Goal: Task Accomplishment & Management: Use online tool/utility

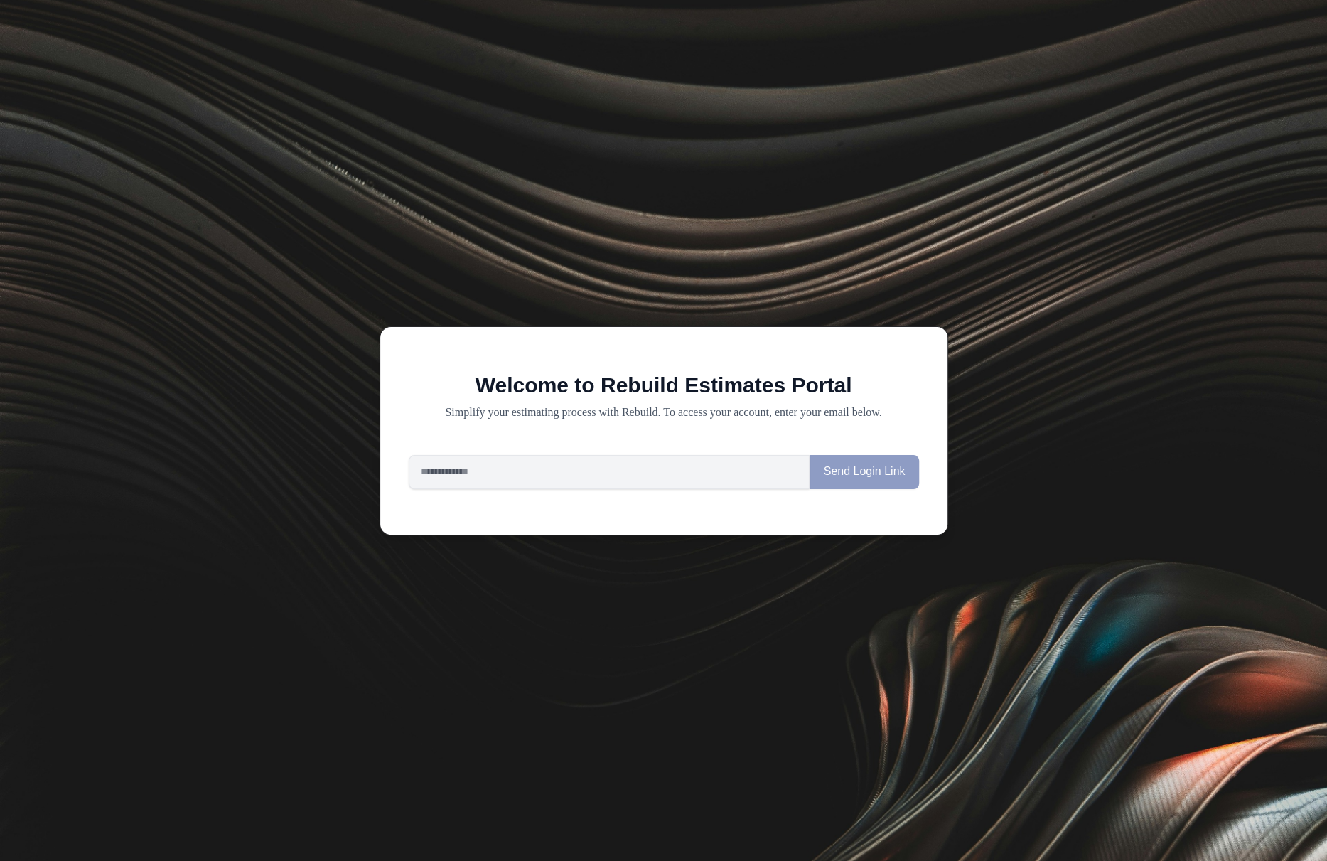
click at [664, 497] on div "Welcome to Rebuild Estimates Portal Simplify your estimating process with Rebui…" at bounding box center [664, 430] width 569 height 209
click at [664, 485] on input "email" at bounding box center [610, 472] width 402 height 34
type input "**********"
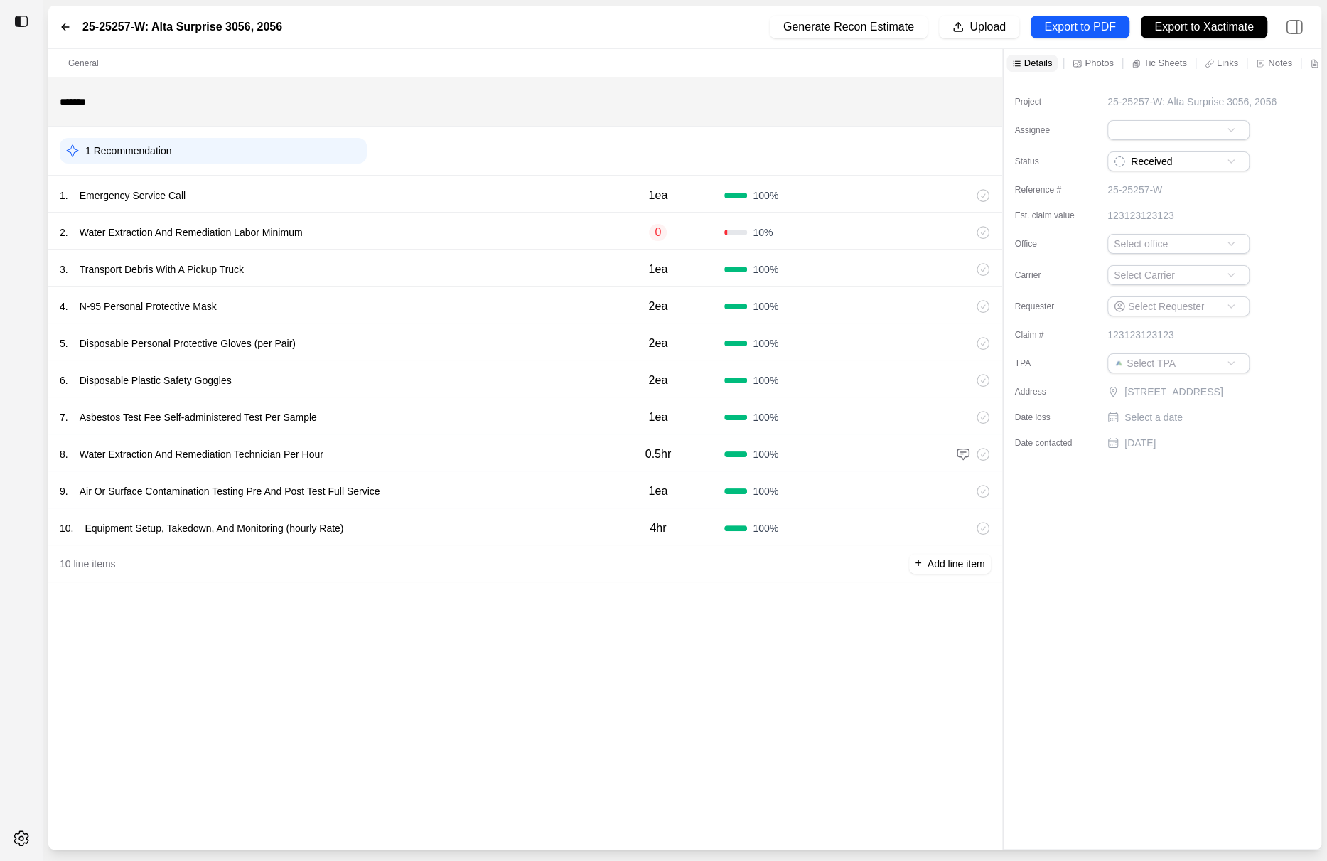
click at [581, 452] on div "8 . Water Extraction And Remediation Technician Per Hour" at bounding box center [326, 454] width 532 height 20
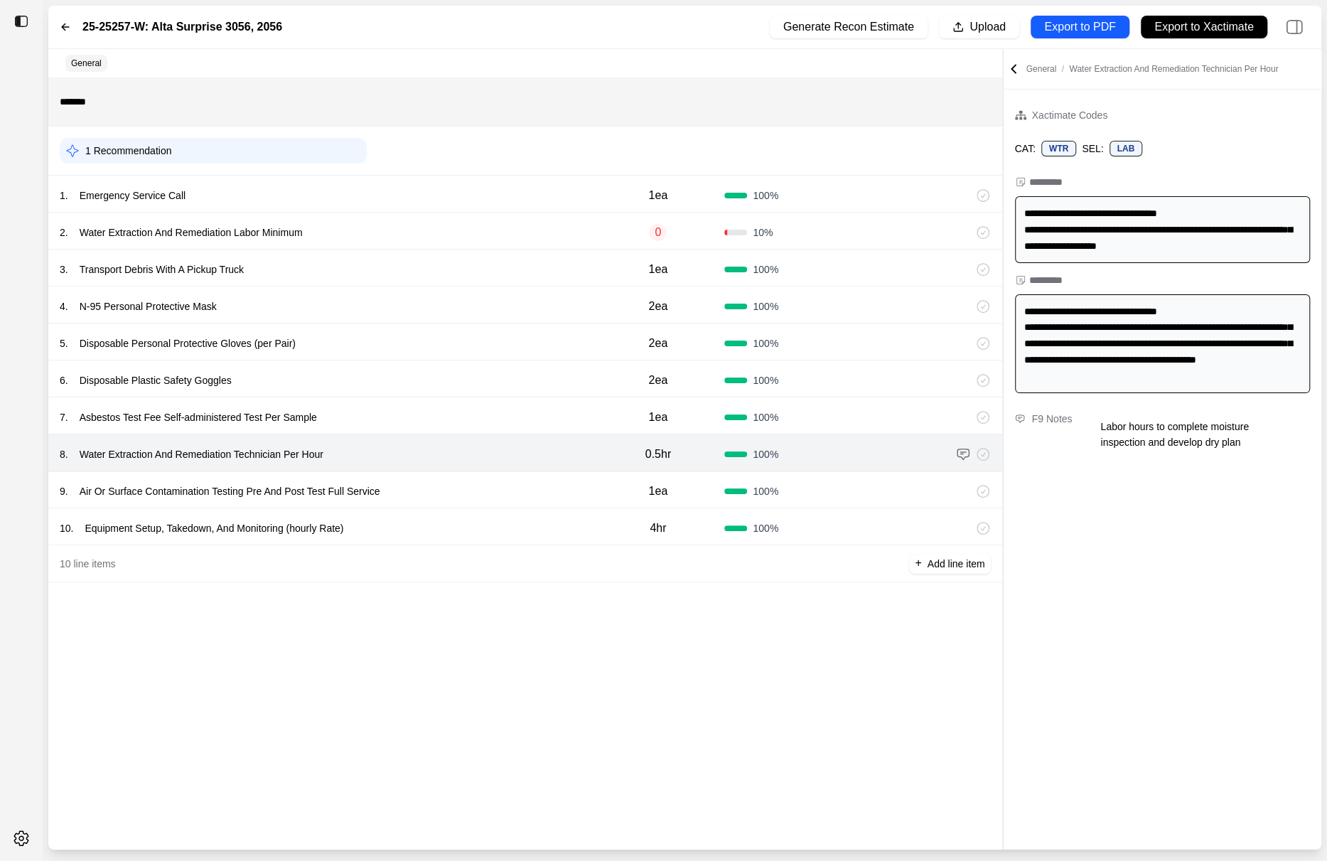
click at [537, 397] on div "7 . Asbestos Test Fee Self-administered Test Per Sample 1ea 100 %" at bounding box center [525, 415] width 954 height 37
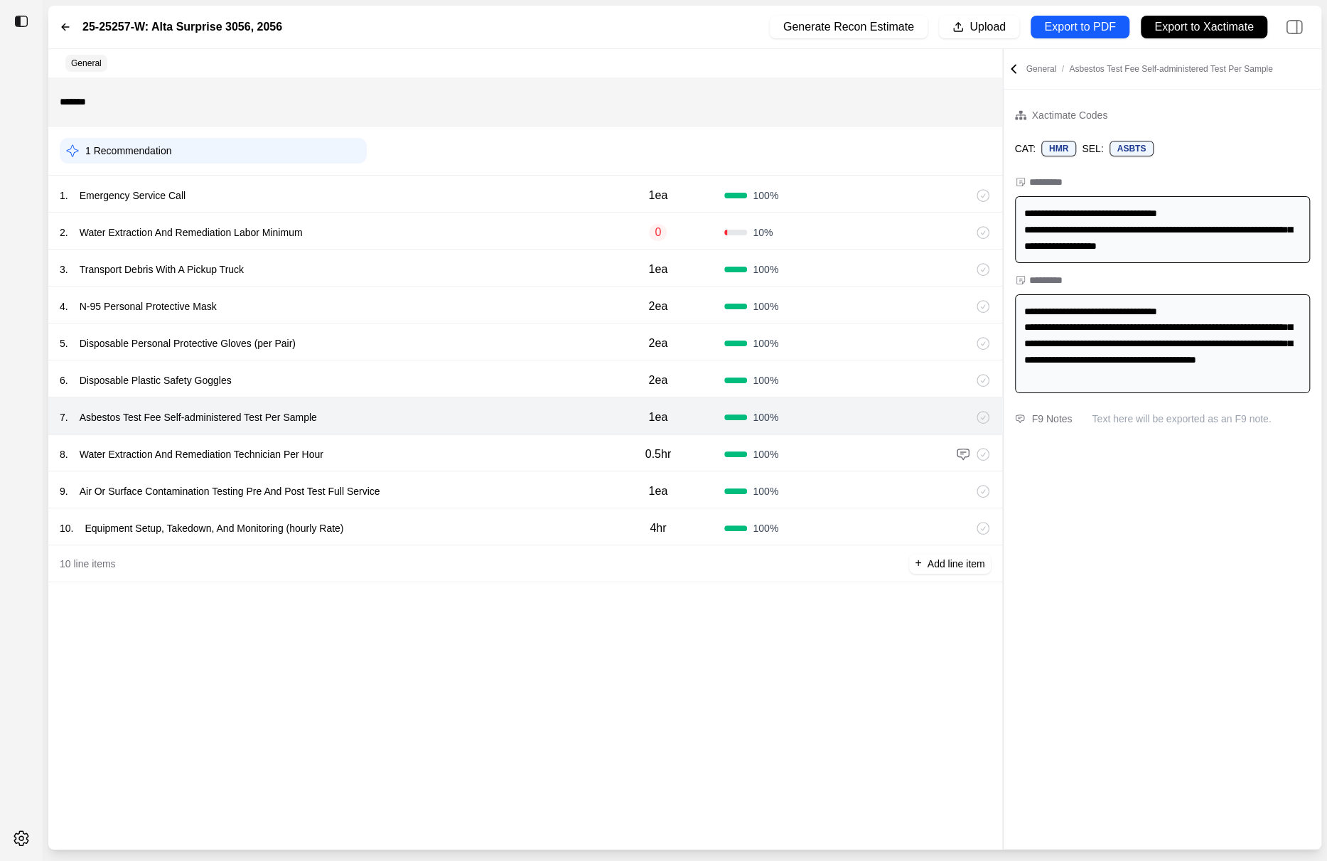
click at [537, 378] on div "6 . Disposable Plastic Safety Goggles" at bounding box center [326, 380] width 532 height 20
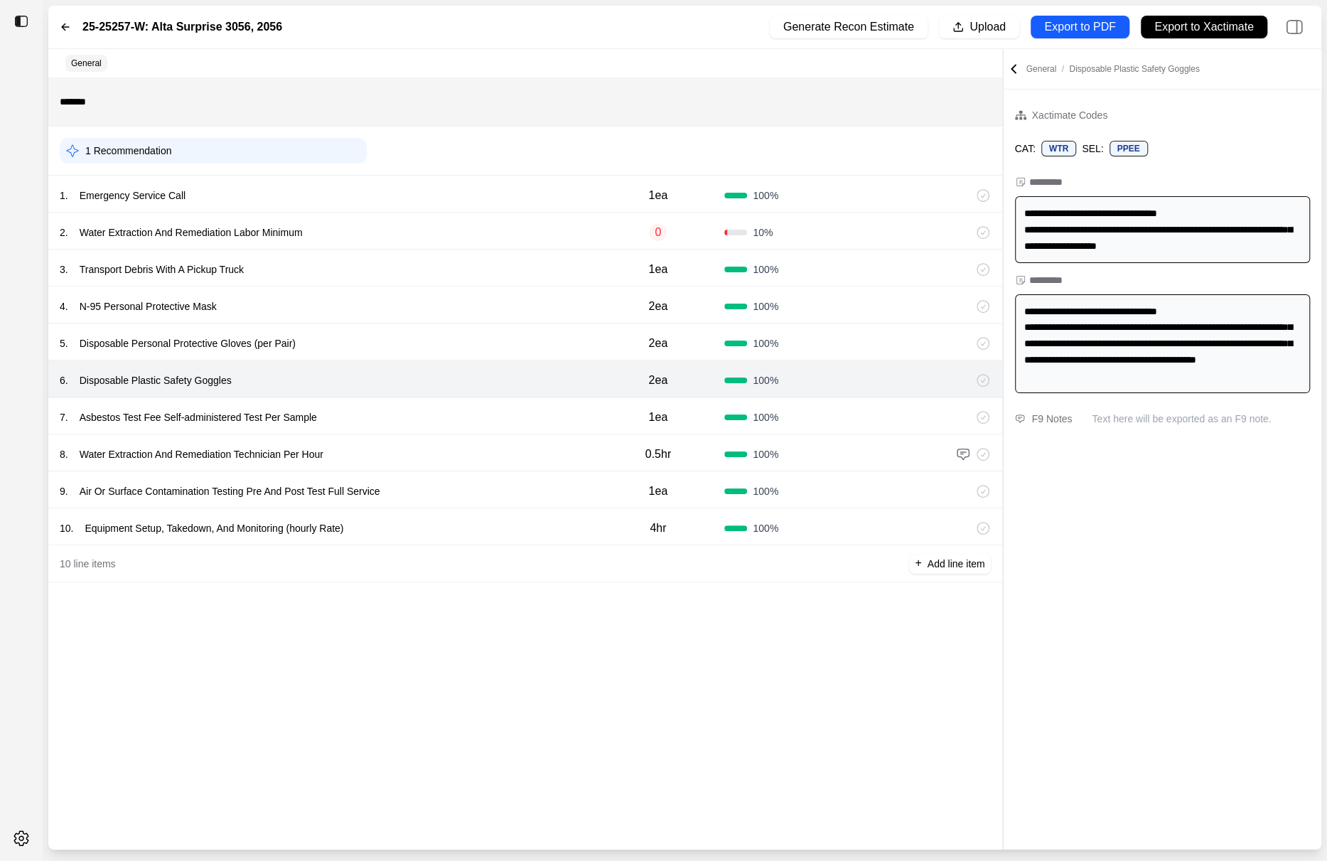
click at [514, 333] on div "5 . Disposable Personal Protective Gloves (per Pair)" at bounding box center [326, 343] width 532 height 20
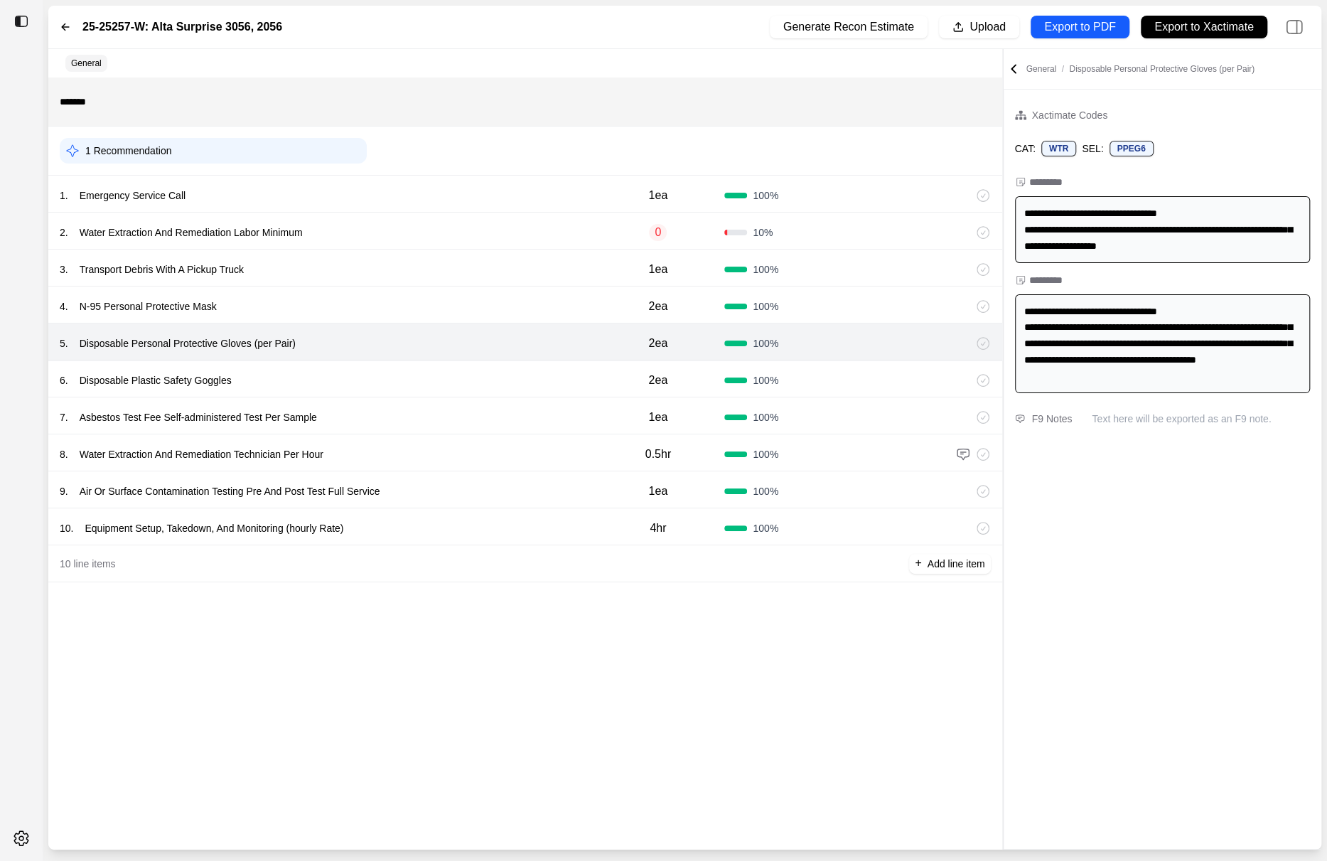
click at [509, 313] on div "4 . N-95 Personal Protective Mask" at bounding box center [326, 306] width 532 height 20
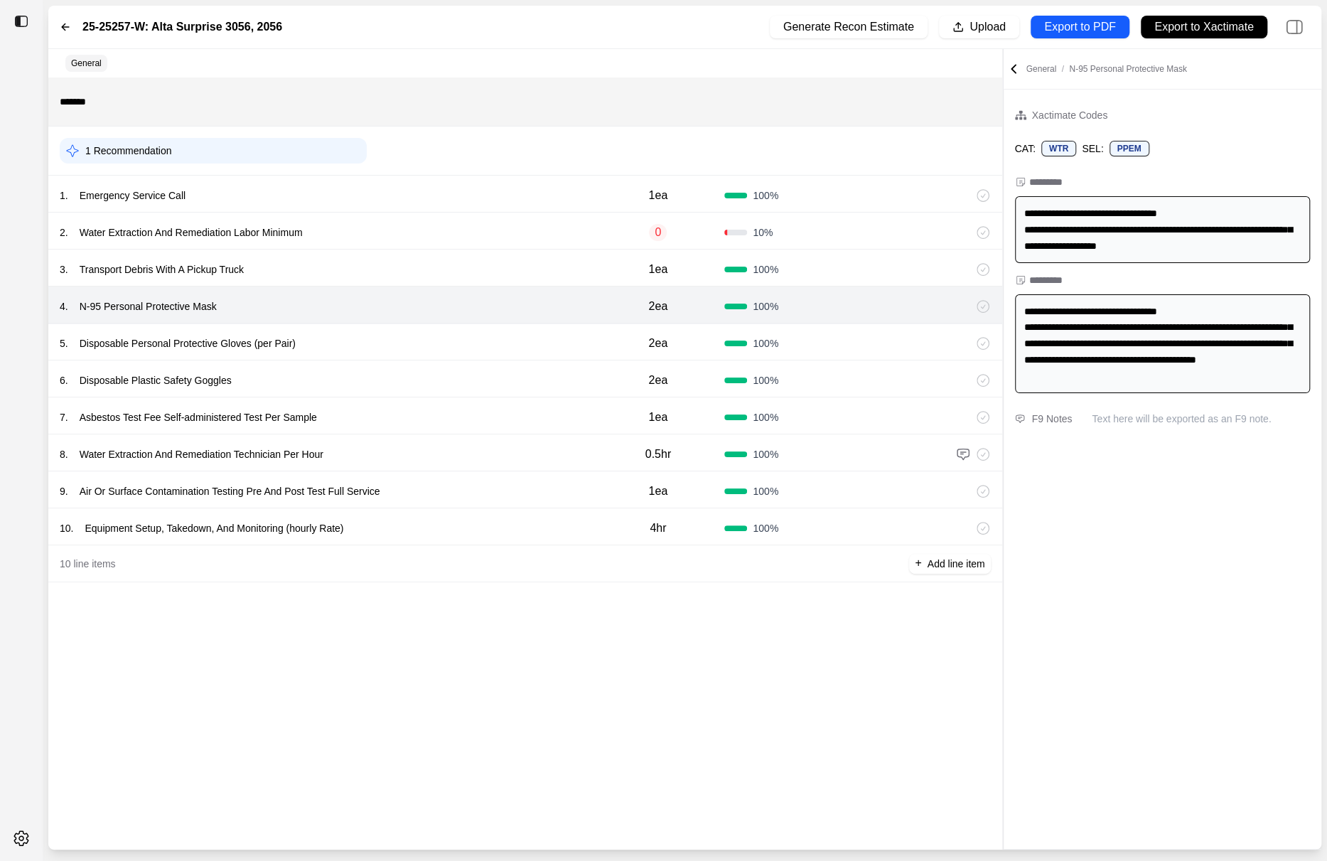
click at [490, 220] on div "2 . Water Extraction And Remediation Labor Minimum 0 10 %" at bounding box center [525, 231] width 954 height 37
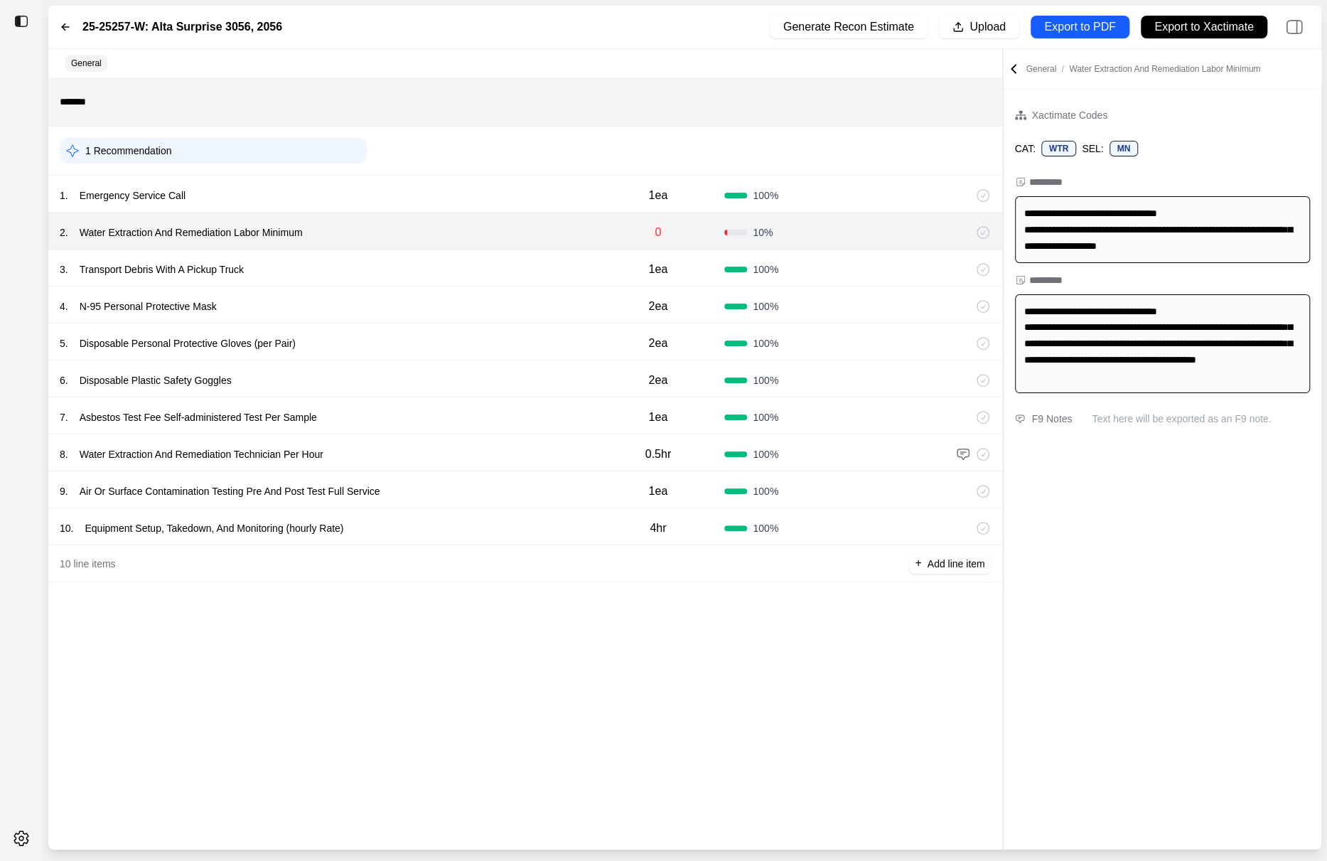
click at [490, 189] on div "1 . Emergency Service Call" at bounding box center [326, 195] width 532 height 20
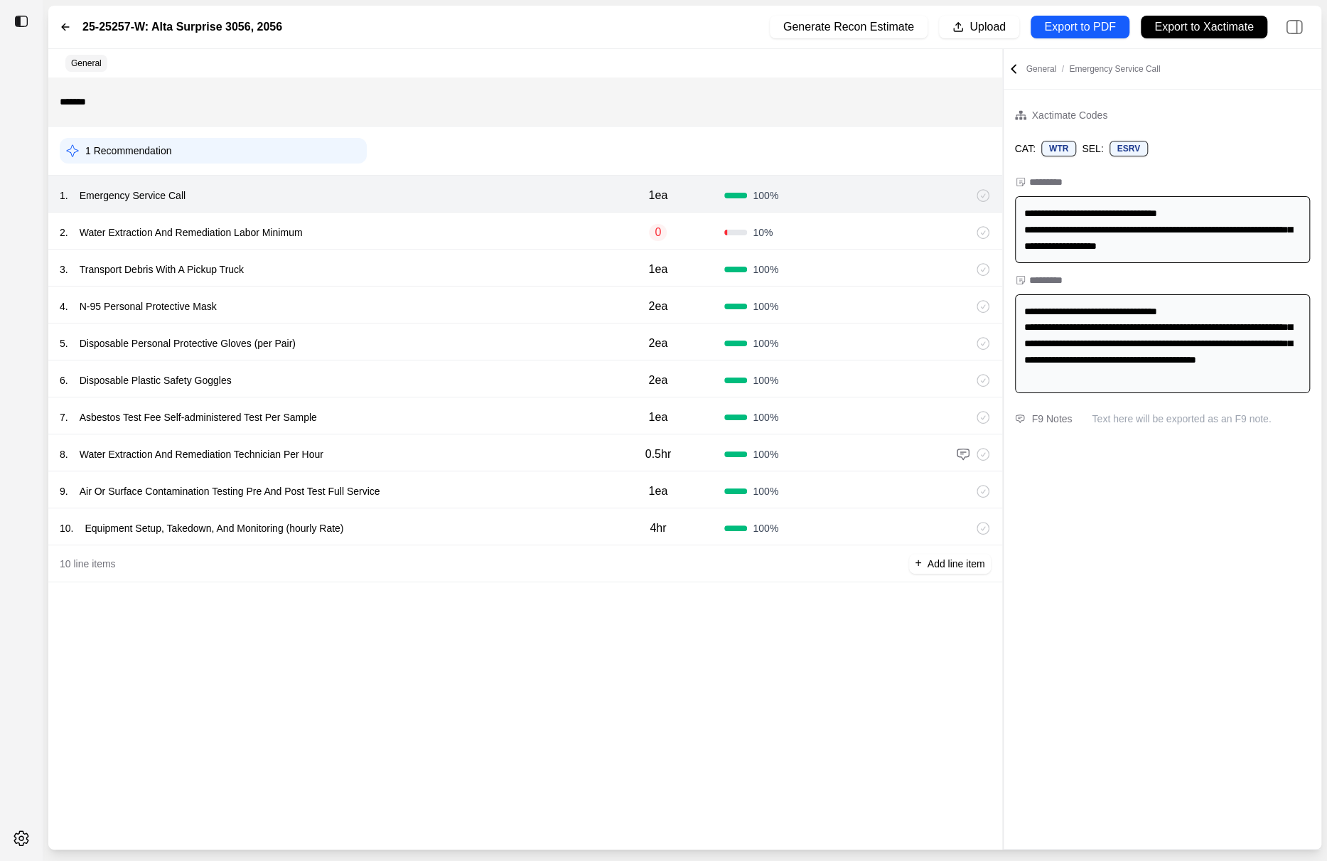
click at [456, 272] on div "3 . Transport Debris With A Pickup Truck" at bounding box center [326, 269] width 532 height 20
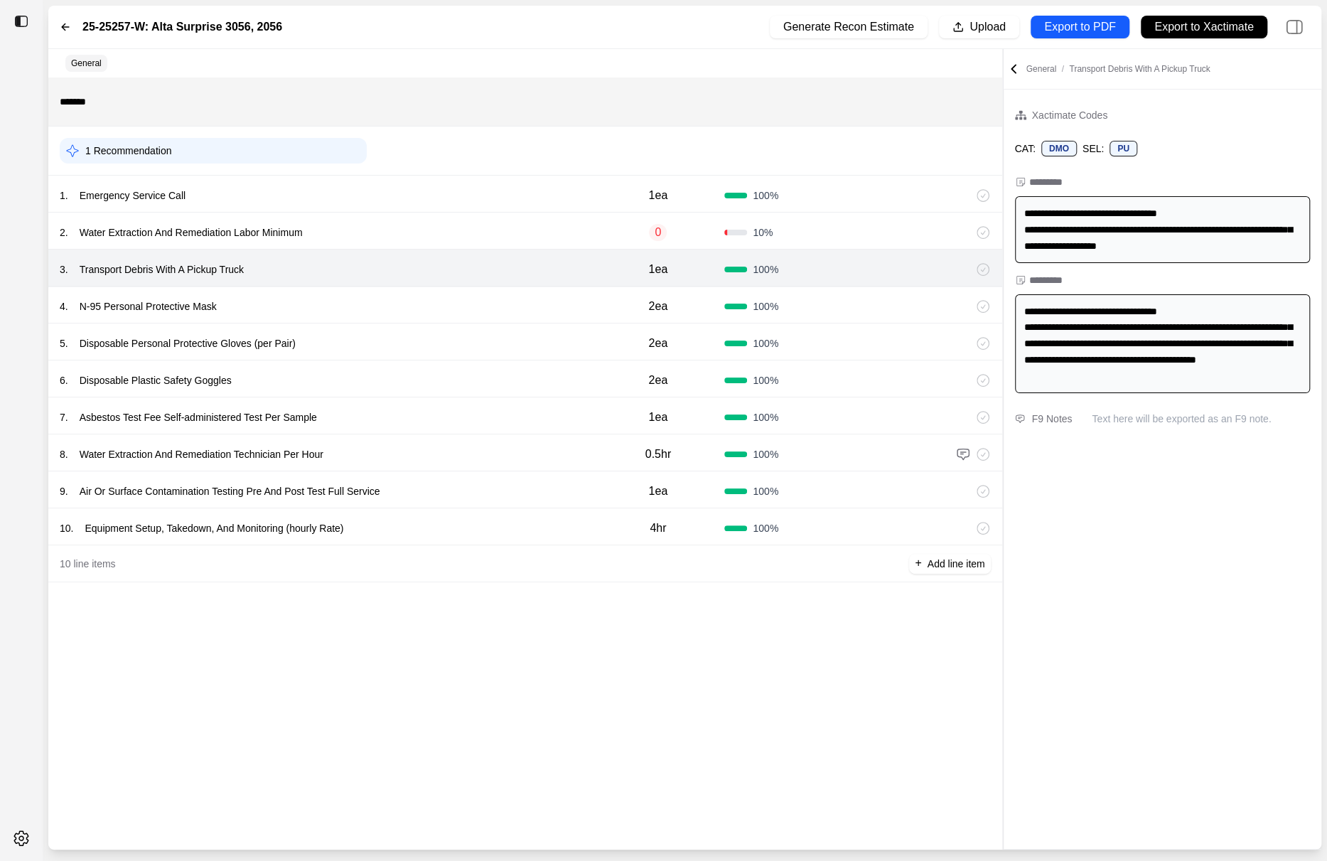
click at [456, 306] on div "4 . N-95 Personal Protective Mask" at bounding box center [326, 306] width 532 height 20
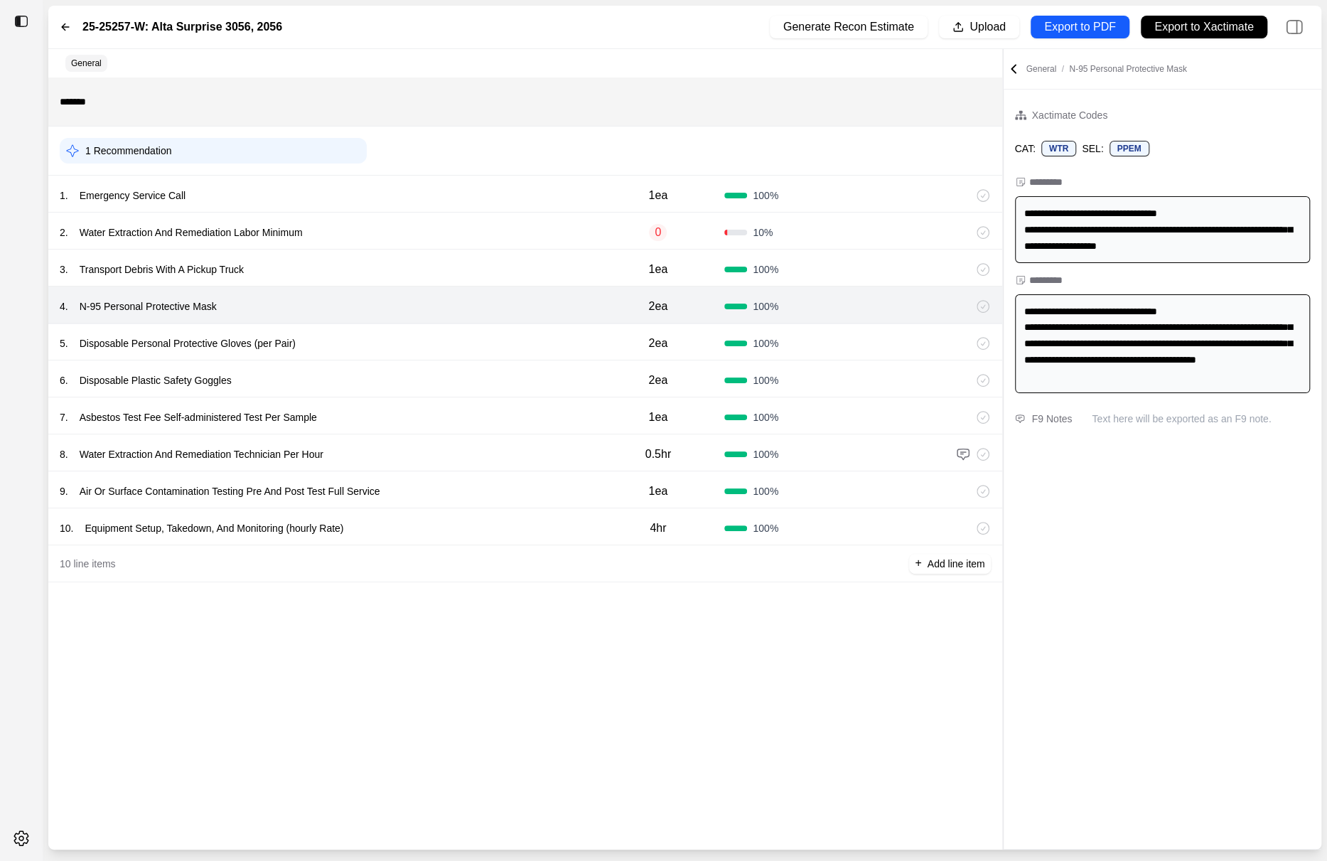
click at [456, 341] on div "5 . Disposable Personal Protective Gloves (per Pair)" at bounding box center [326, 343] width 532 height 20
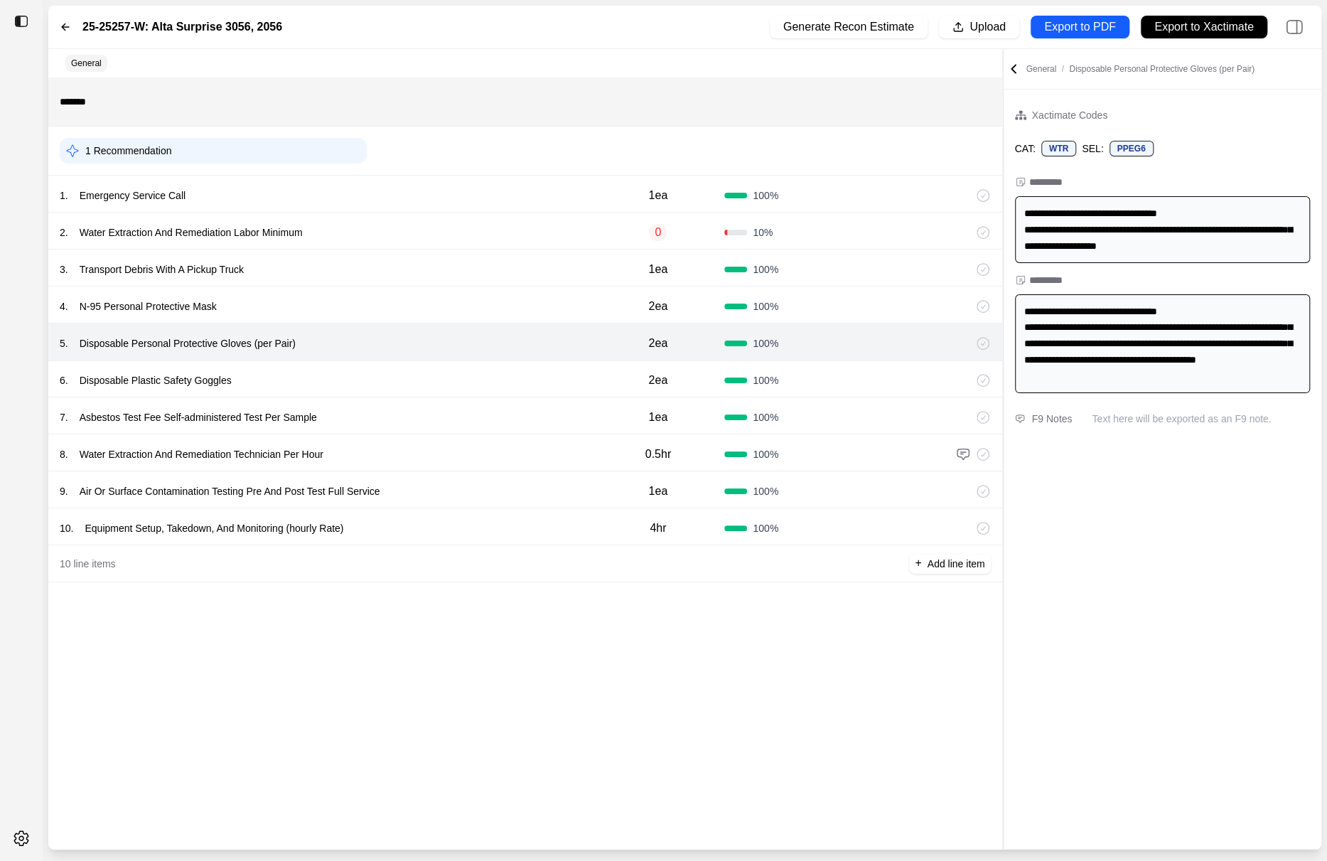
click at [456, 368] on div "6 . Disposable Plastic Safety Goggles 2ea 100 %" at bounding box center [525, 378] width 954 height 37
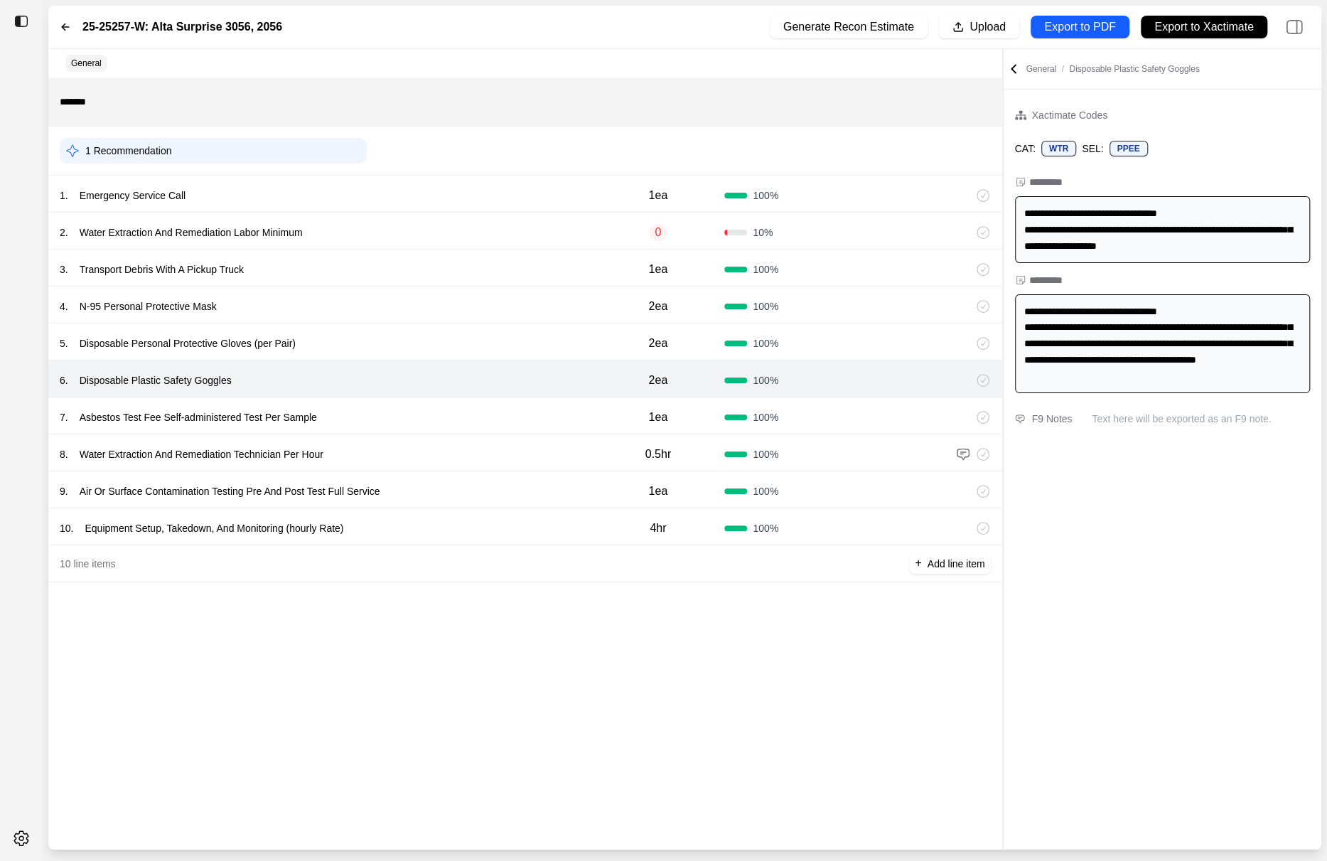
click at [451, 417] on div "7 . Asbestos Test Fee Self-administered Test Per Sample" at bounding box center [326, 417] width 532 height 20
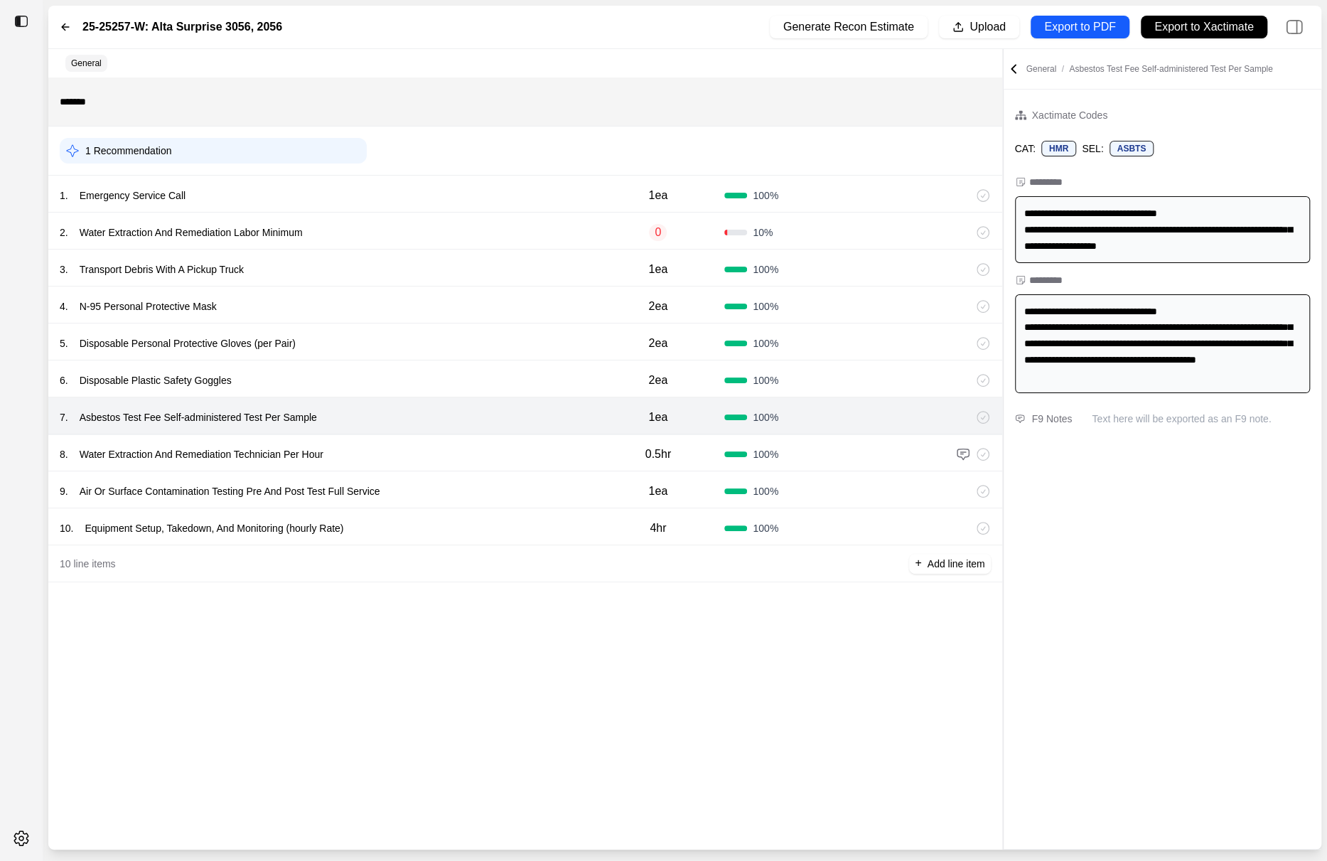
click at [451, 457] on div "8 . Water Extraction And Remediation Technician Per Hour" at bounding box center [326, 454] width 532 height 20
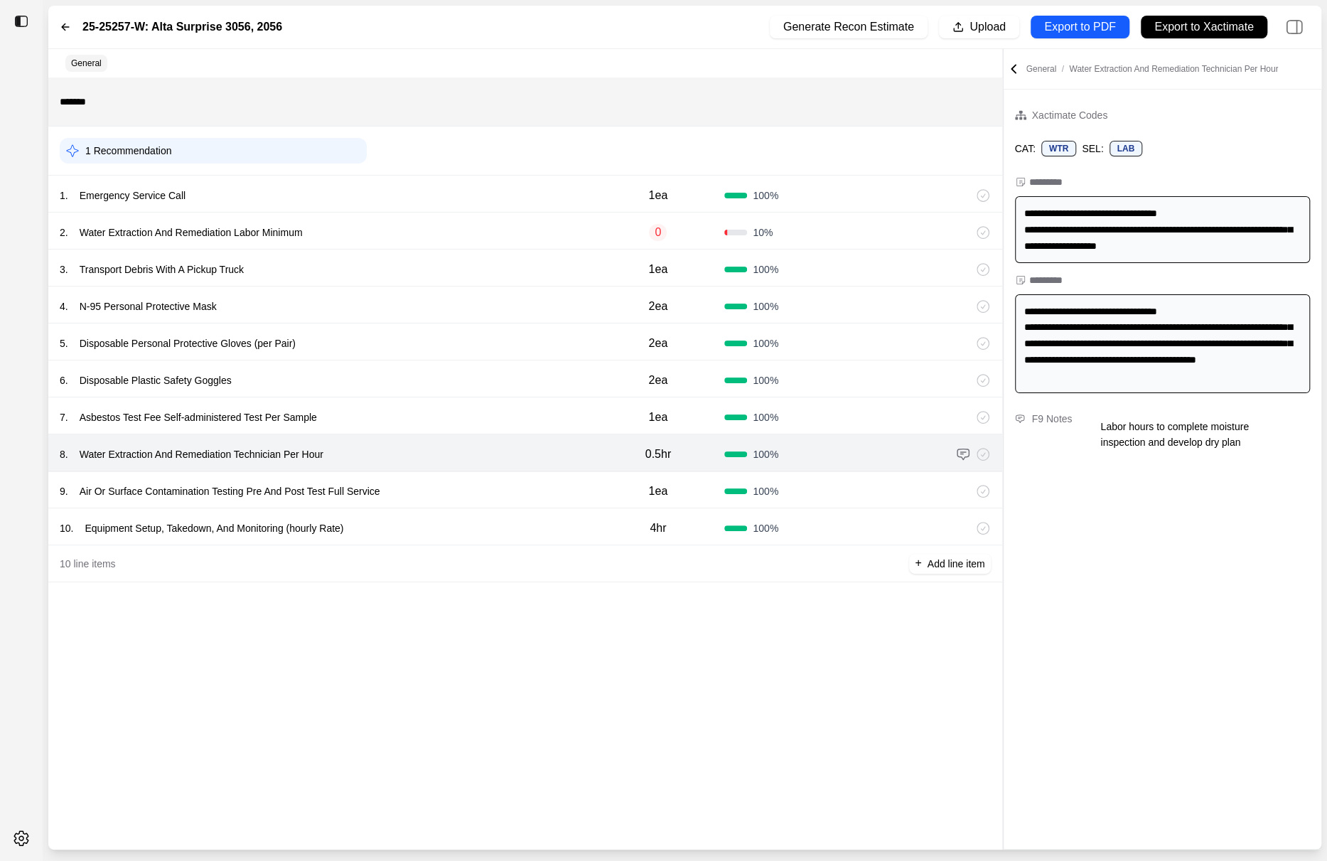
click at [451, 493] on div "9 . Air Or Surface Contamination Testing Pre And Post Test Full Service" at bounding box center [326, 491] width 532 height 20
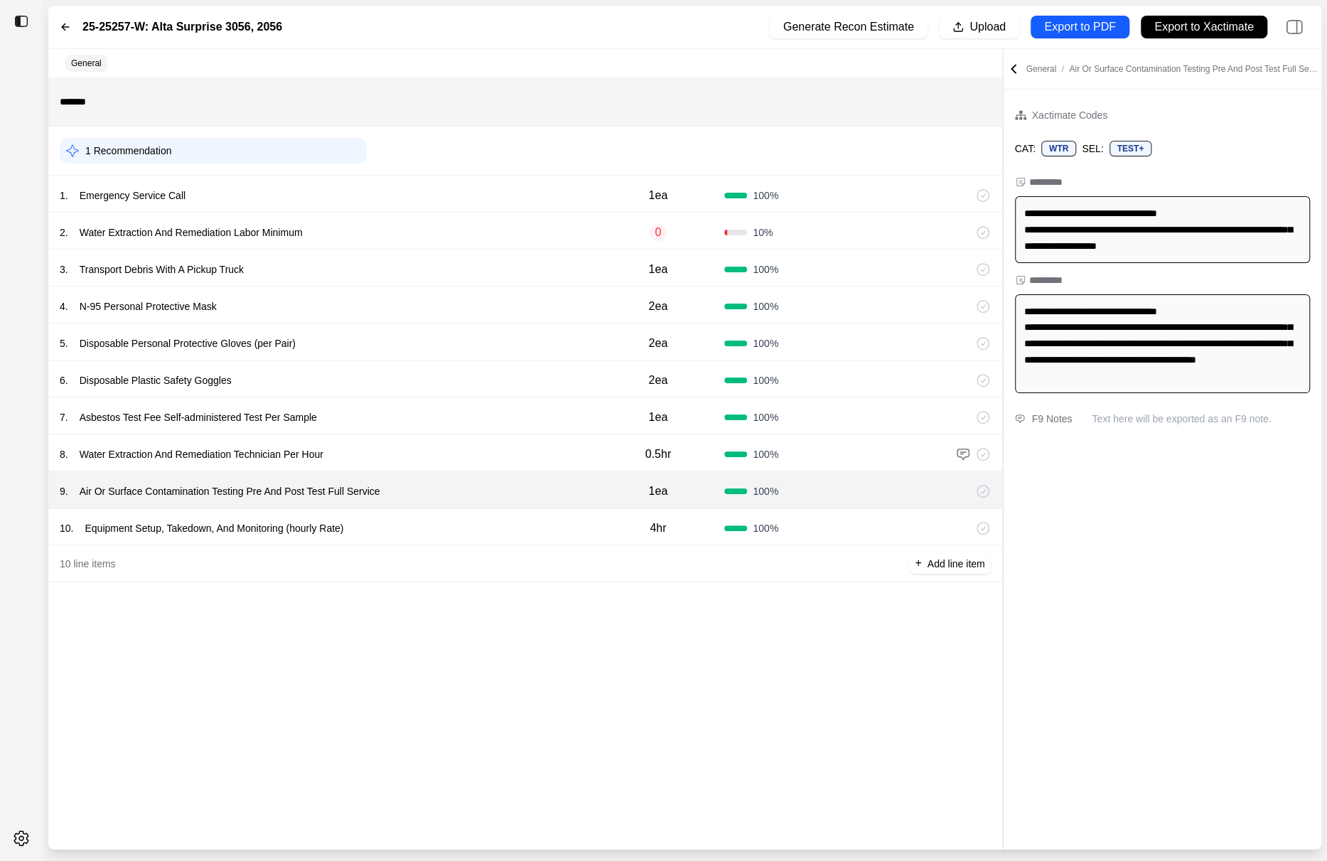
click at [451, 539] on div "10 . Equipment Setup, Takedown, And Monitoring (hourly Rate) 4hr 100 %" at bounding box center [525, 526] width 954 height 37
